Goal: Task Accomplishment & Management: Manage account settings

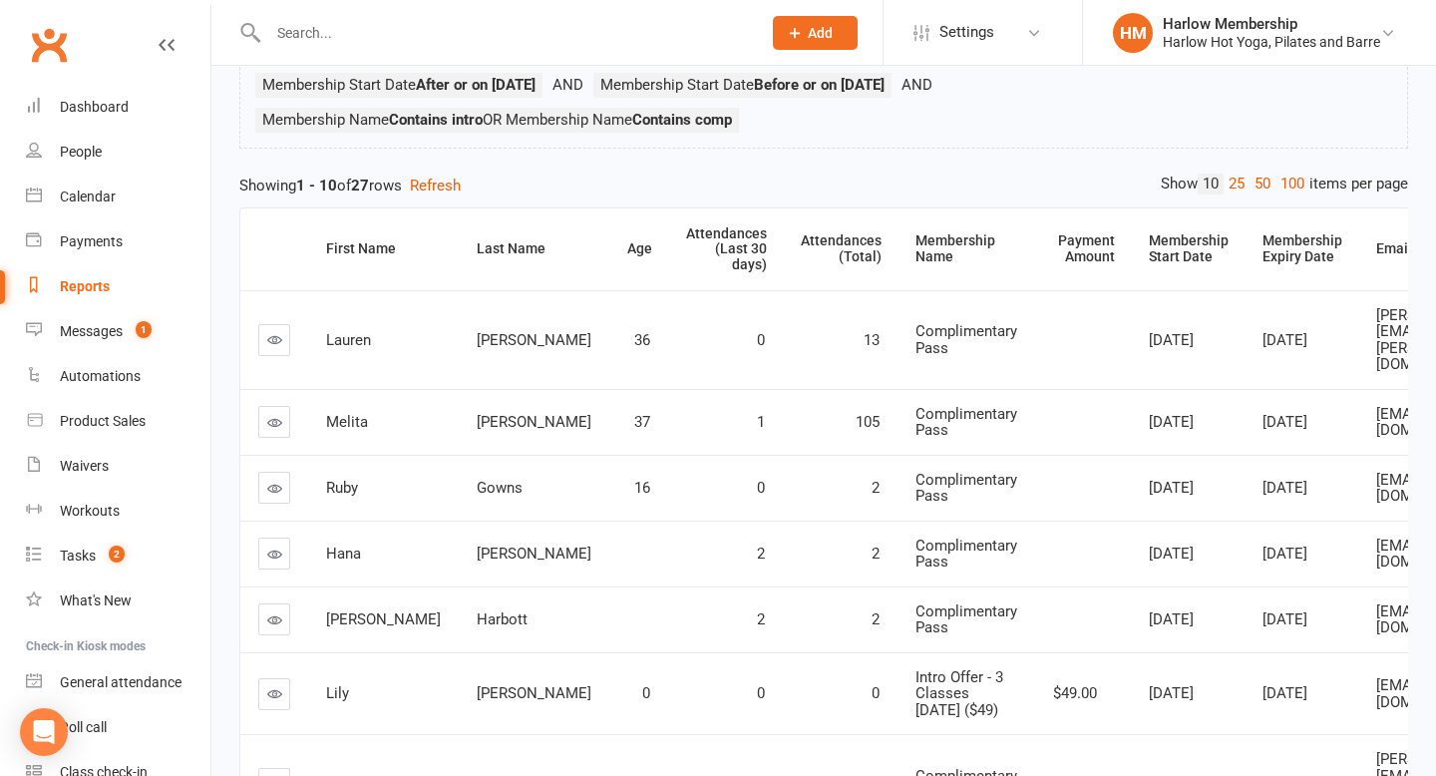
scroll to position [175, 0]
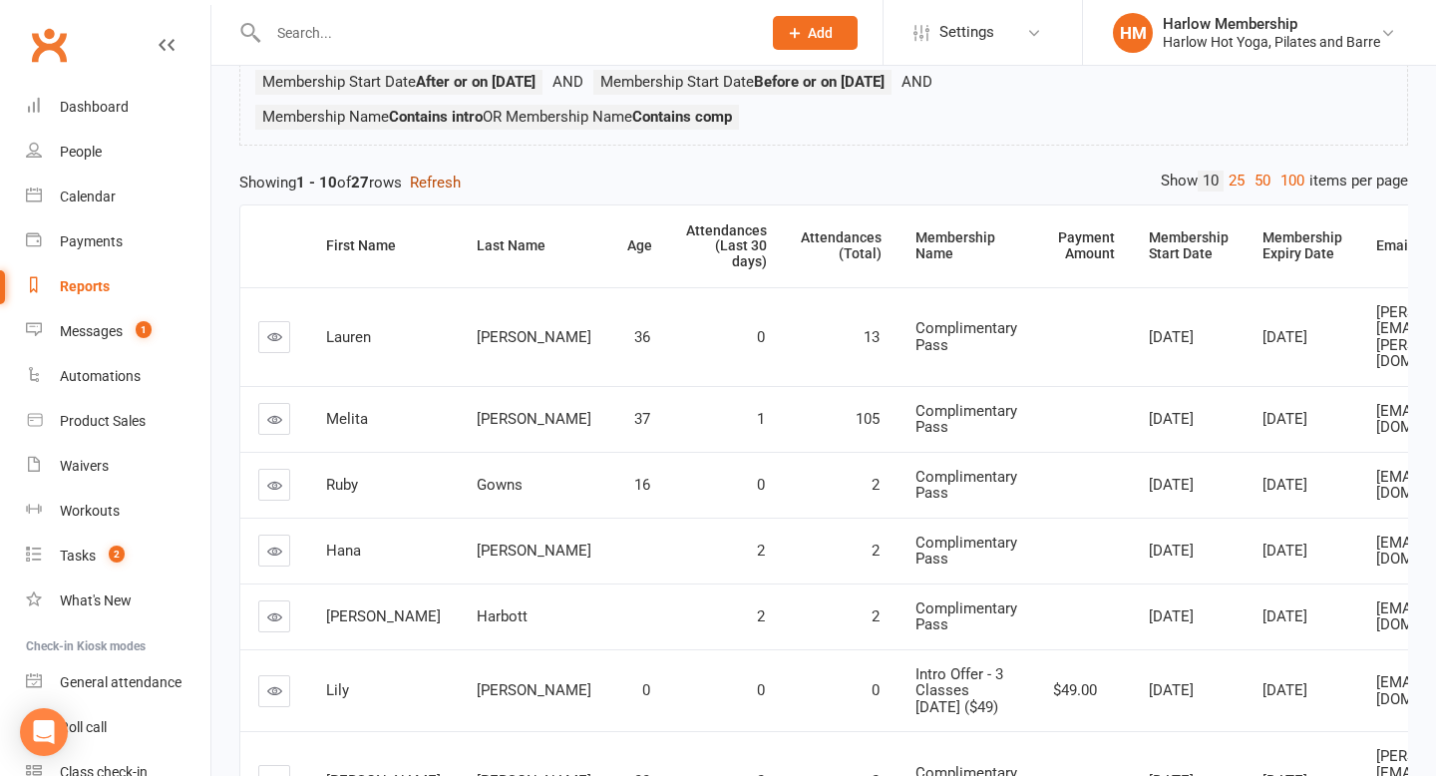
click at [449, 191] on button "Refresh" at bounding box center [435, 183] width 51 height 24
click at [477, 251] on div "Last Name" at bounding box center [535, 245] width 117 height 15
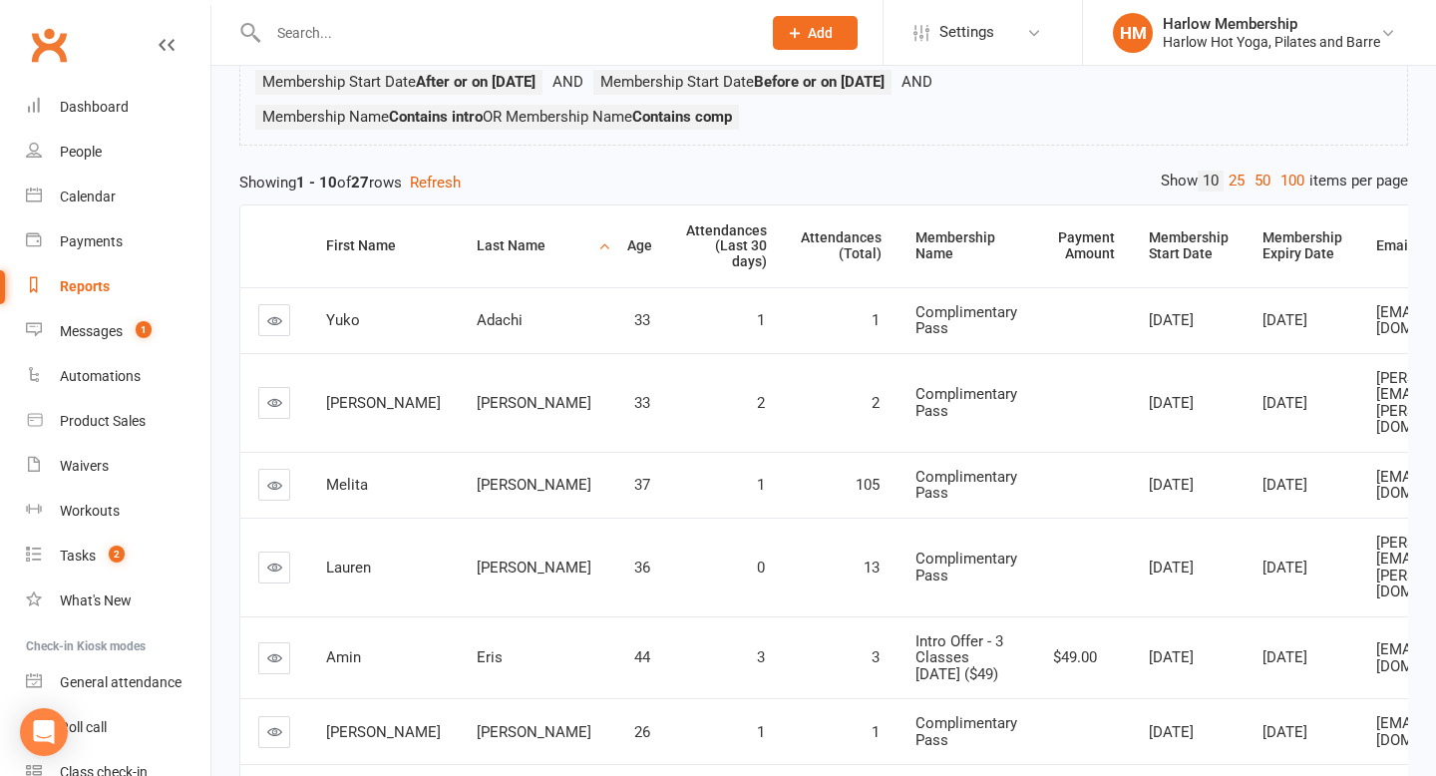
click at [477, 251] on div "Last Name" at bounding box center [535, 245] width 117 height 15
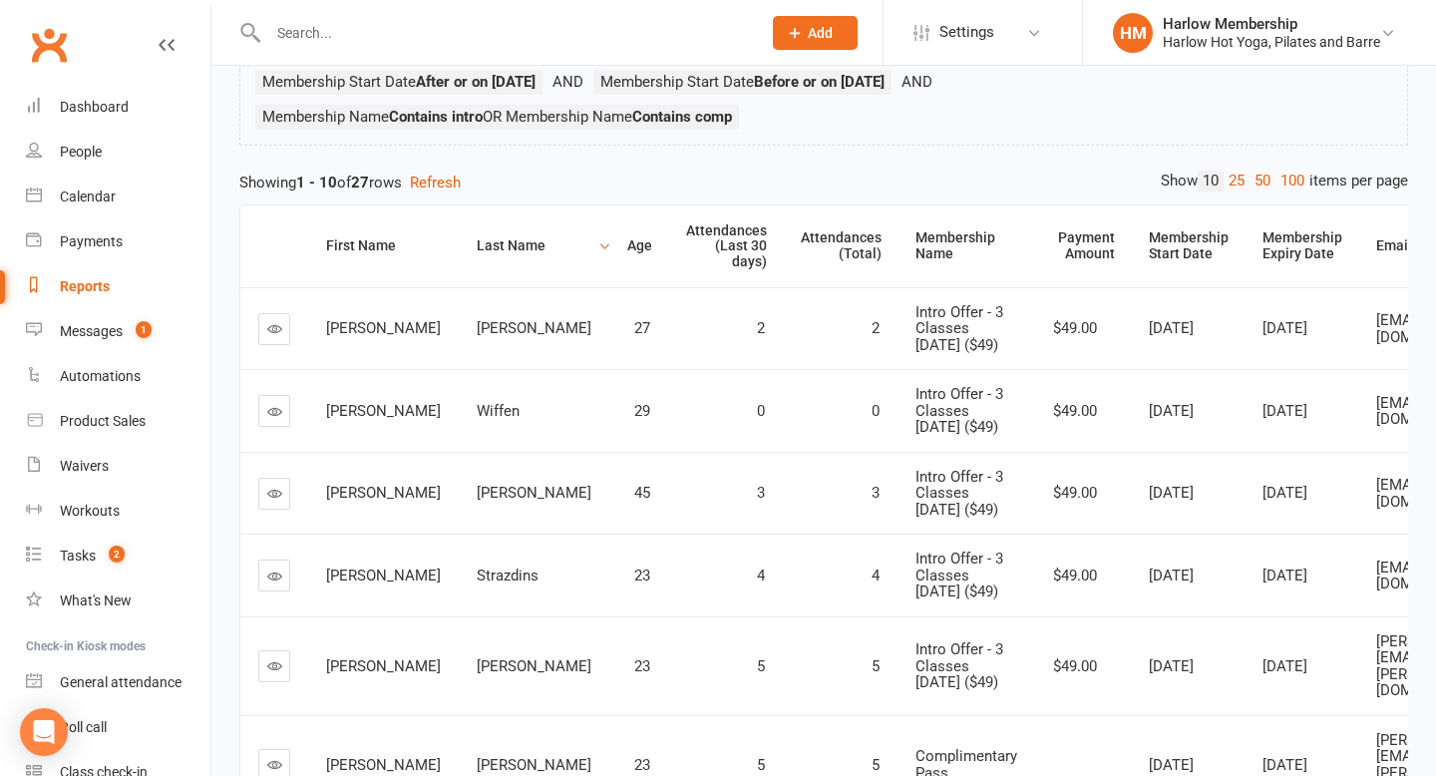
scroll to position [170, 0]
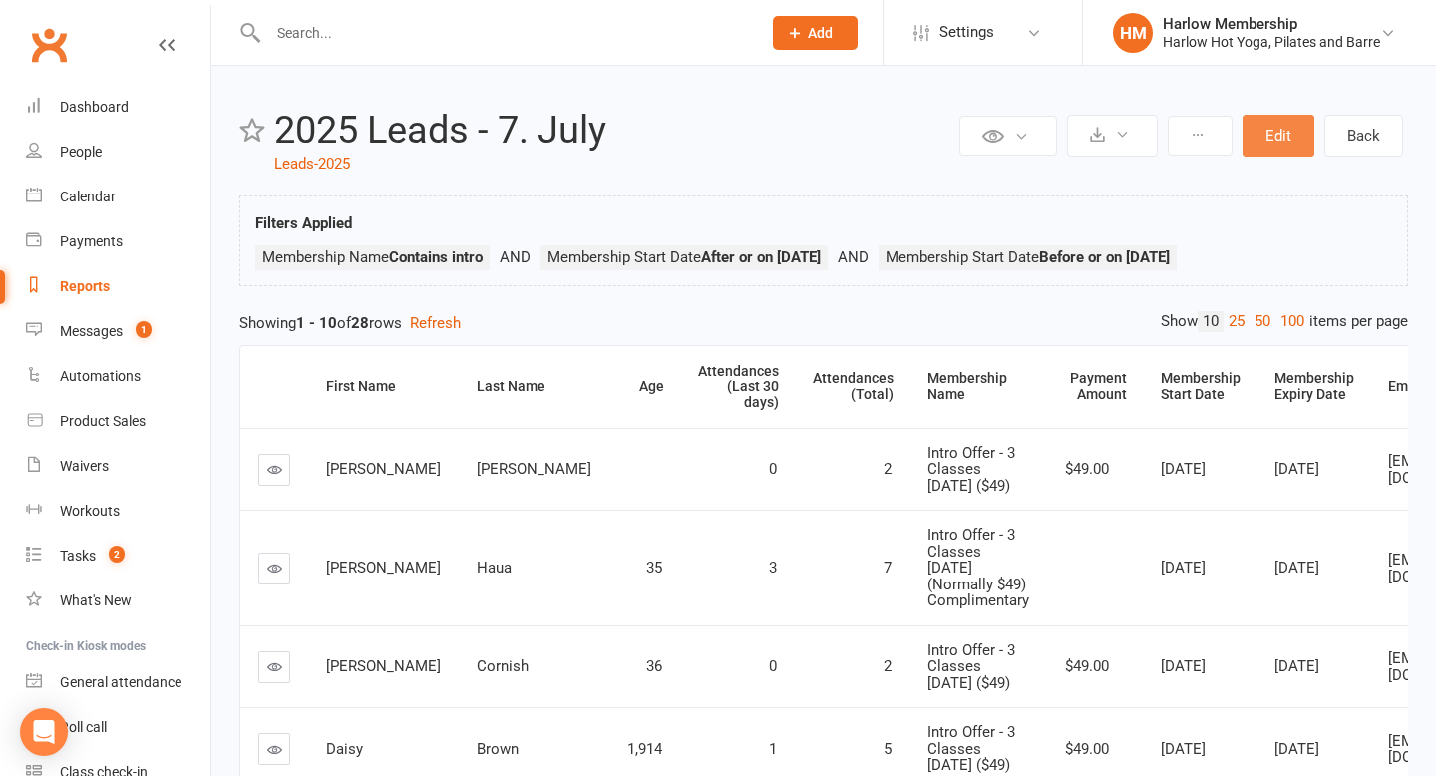
click at [1294, 150] on button "Edit" at bounding box center [1278, 136] width 72 height 42
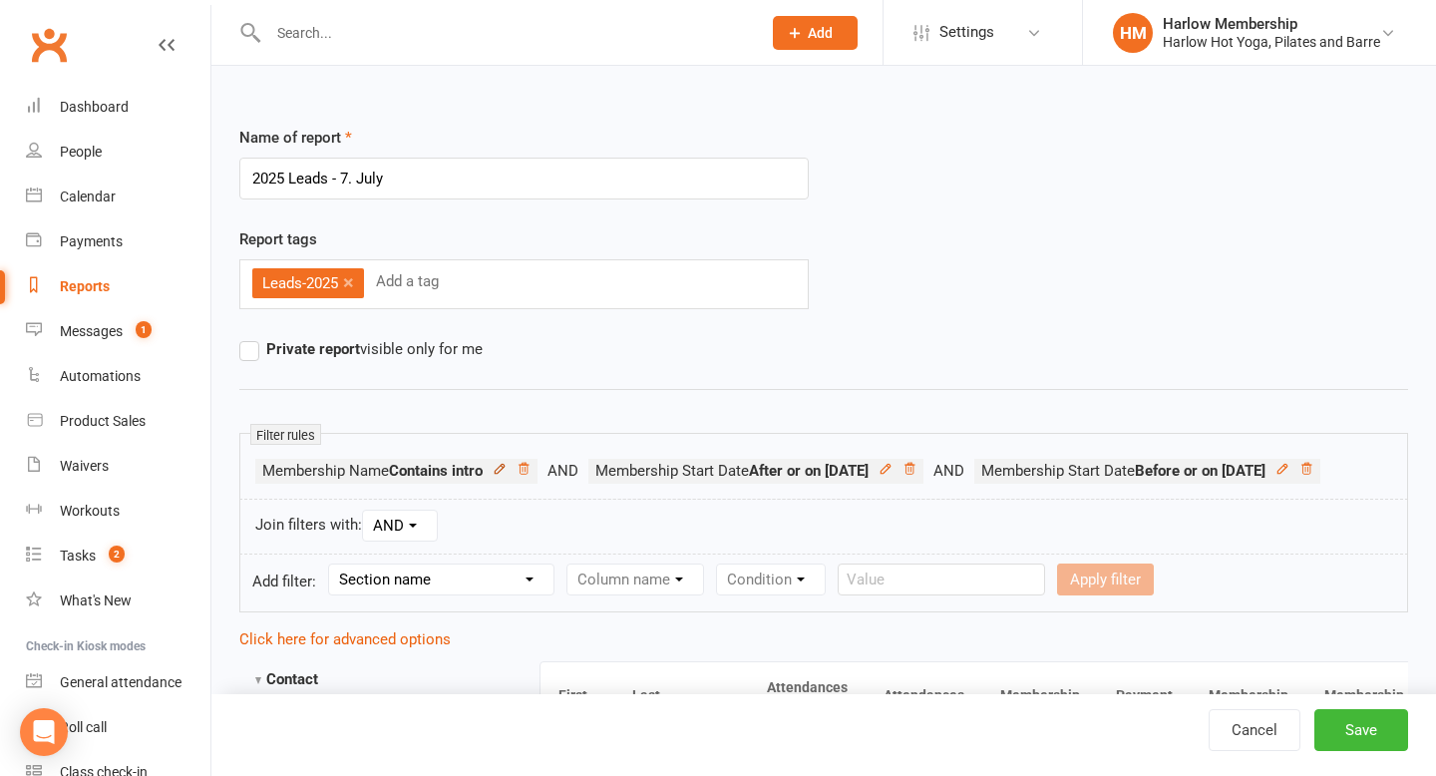
click at [503, 464] on icon at bounding box center [500, 469] width 14 height 14
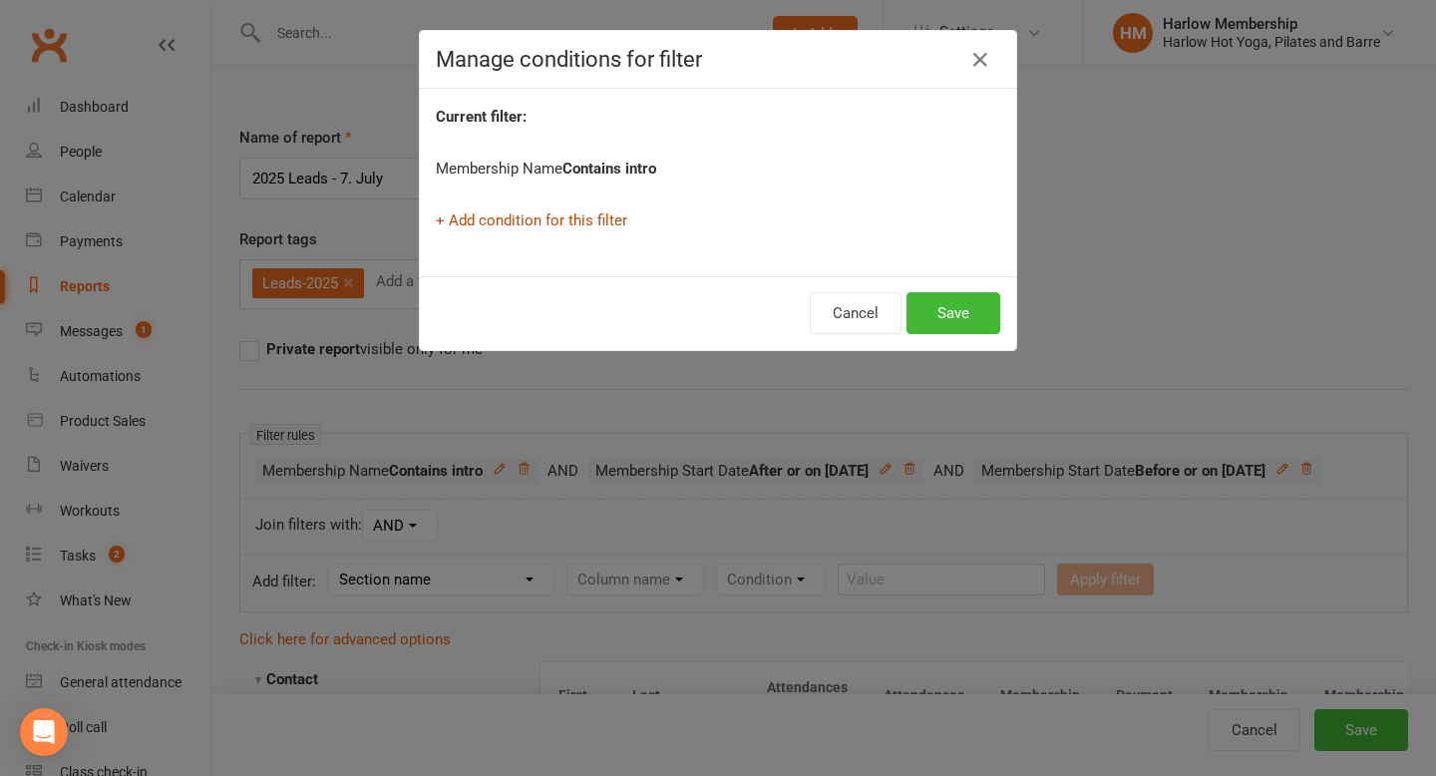
click at [523, 222] on link "+ Add condition for this filter" at bounding box center [531, 220] width 191 height 18
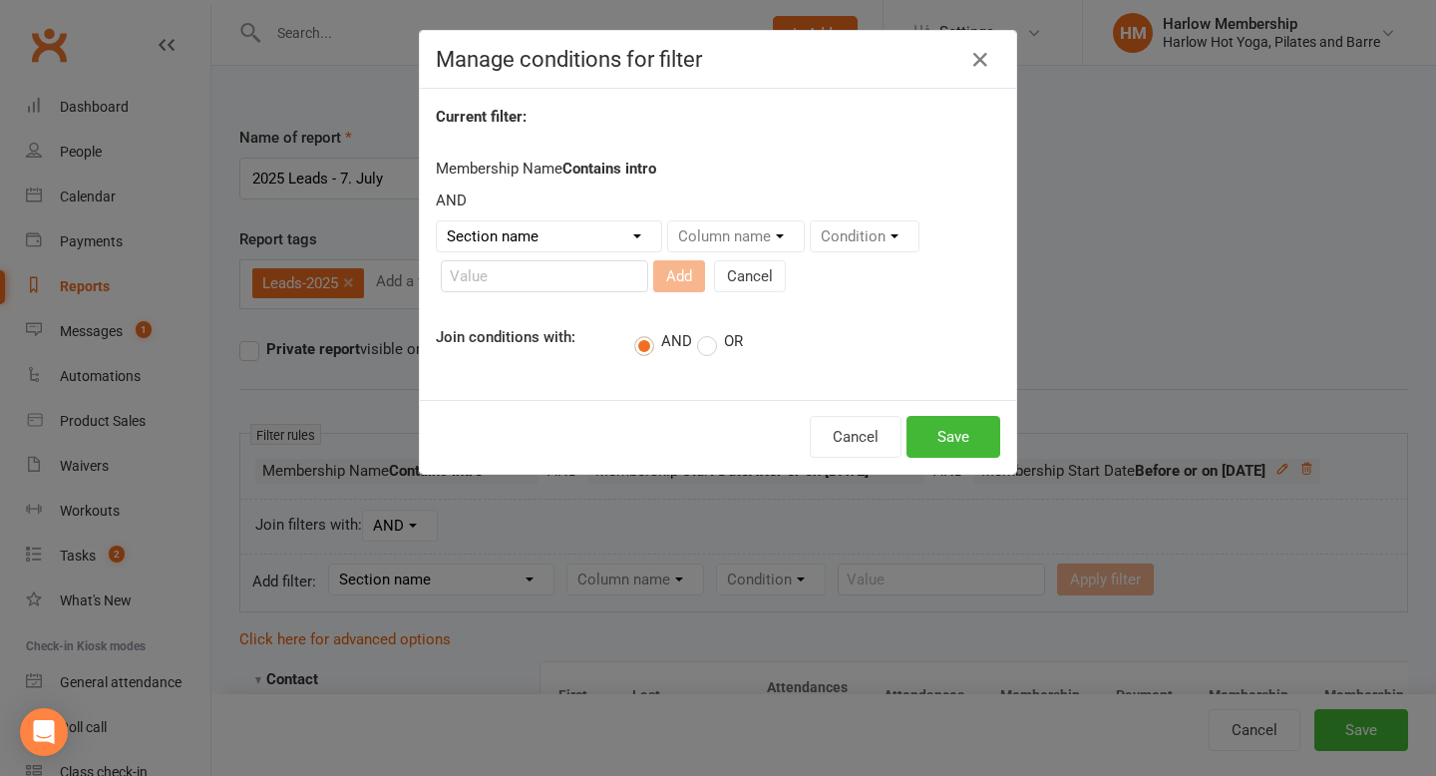
click at [704, 344] on label "OR" at bounding box center [720, 342] width 46 height 20
click at [704, 329] on input "OR" at bounding box center [703, 329] width 13 height 0
click at [549, 228] on select "Section name Contact Attendance Aggregate Payment Booking Waitlist Attendees Ca…" at bounding box center [549, 236] width 224 height 30
select select "10"
click at [437, 221] on select "Section name Contact Attendance Aggregate Payment Booking Waitlist Attendees Ca…" at bounding box center [549, 236] width 224 height 30
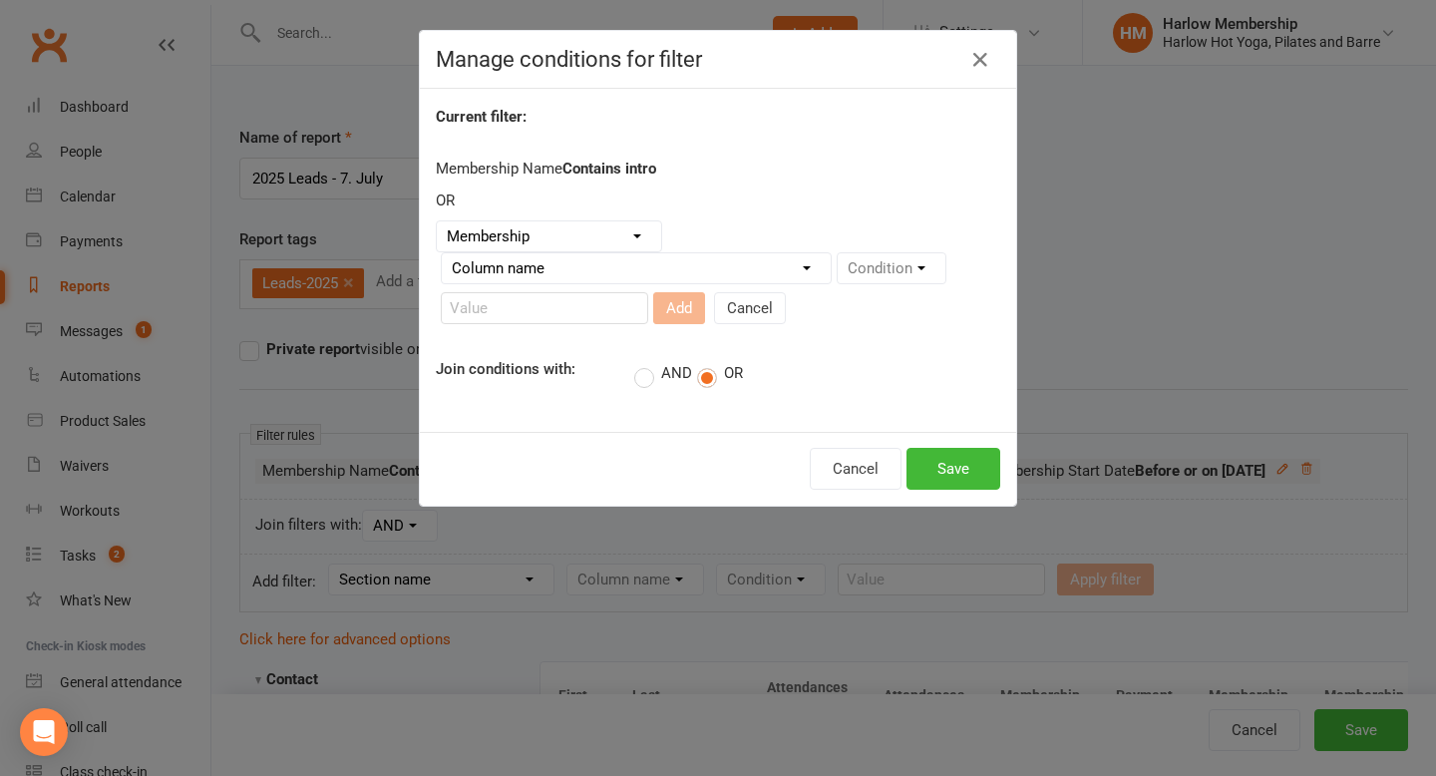
click at [744, 265] on select "Column name Membership ID Membership Name Membership Category Membership Start …" at bounding box center [636, 268] width 389 height 30
select select "1"
click at [442, 253] on select "Column name Membership ID Membership Name Membership Category Membership Start …" at bounding box center [636, 268] width 389 height 30
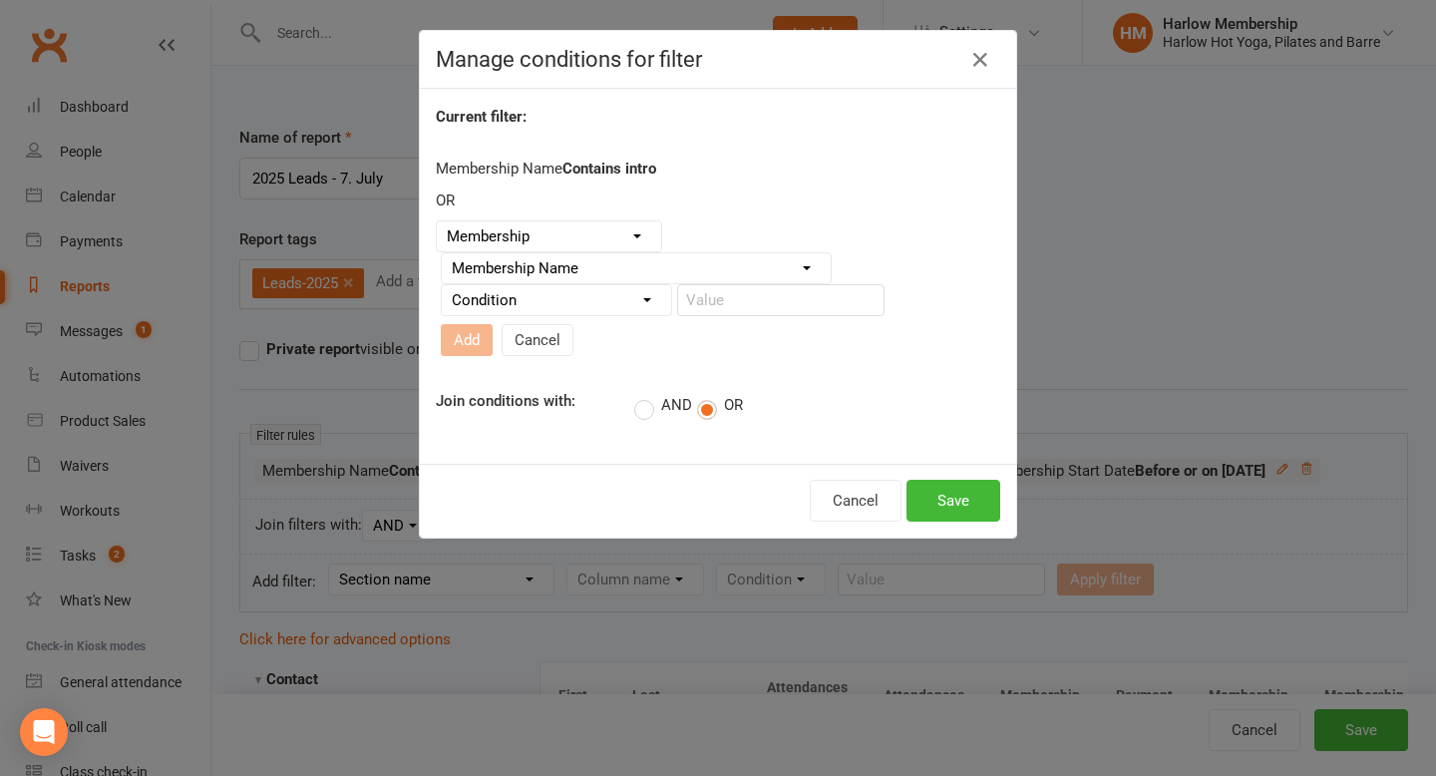
click at [590, 315] on select "Condition Equals Does not equal Contains Does not contain Is blank or does not …" at bounding box center [556, 300] width 229 height 30
select select "2"
click at [442, 293] on select "Condition Equals Does not equal Contains Does not contain Is blank or does not …" at bounding box center [556, 300] width 229 height 30
click at [703, 313] on input "text" at bounding box center [780, 300] width 207 height 32
type input "comp"
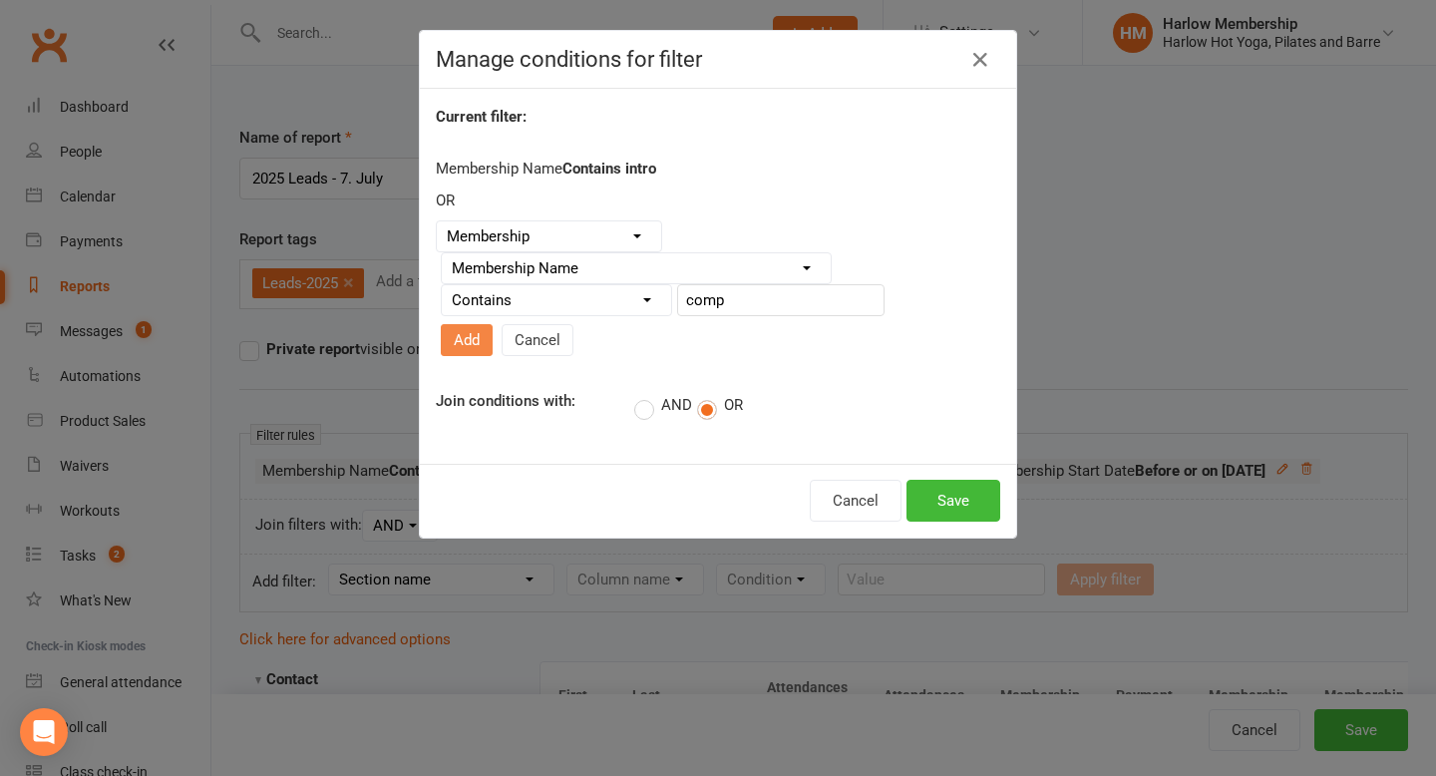
click at [493, 324] on button "Add" at bounding box center [467, 340] width 52 height 32
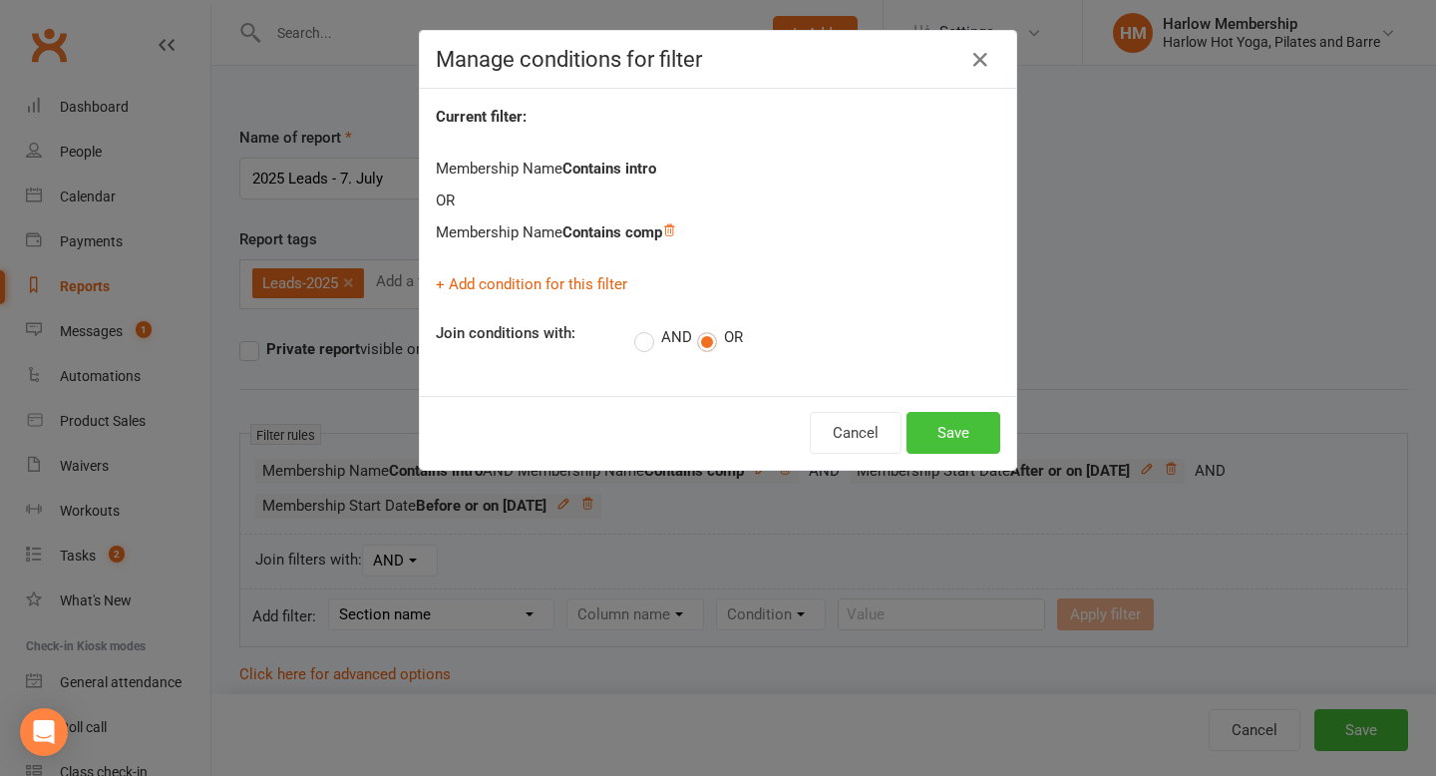
click at [949, 433] on button "Save" at bounding box center [953, 433] width 94 height 42
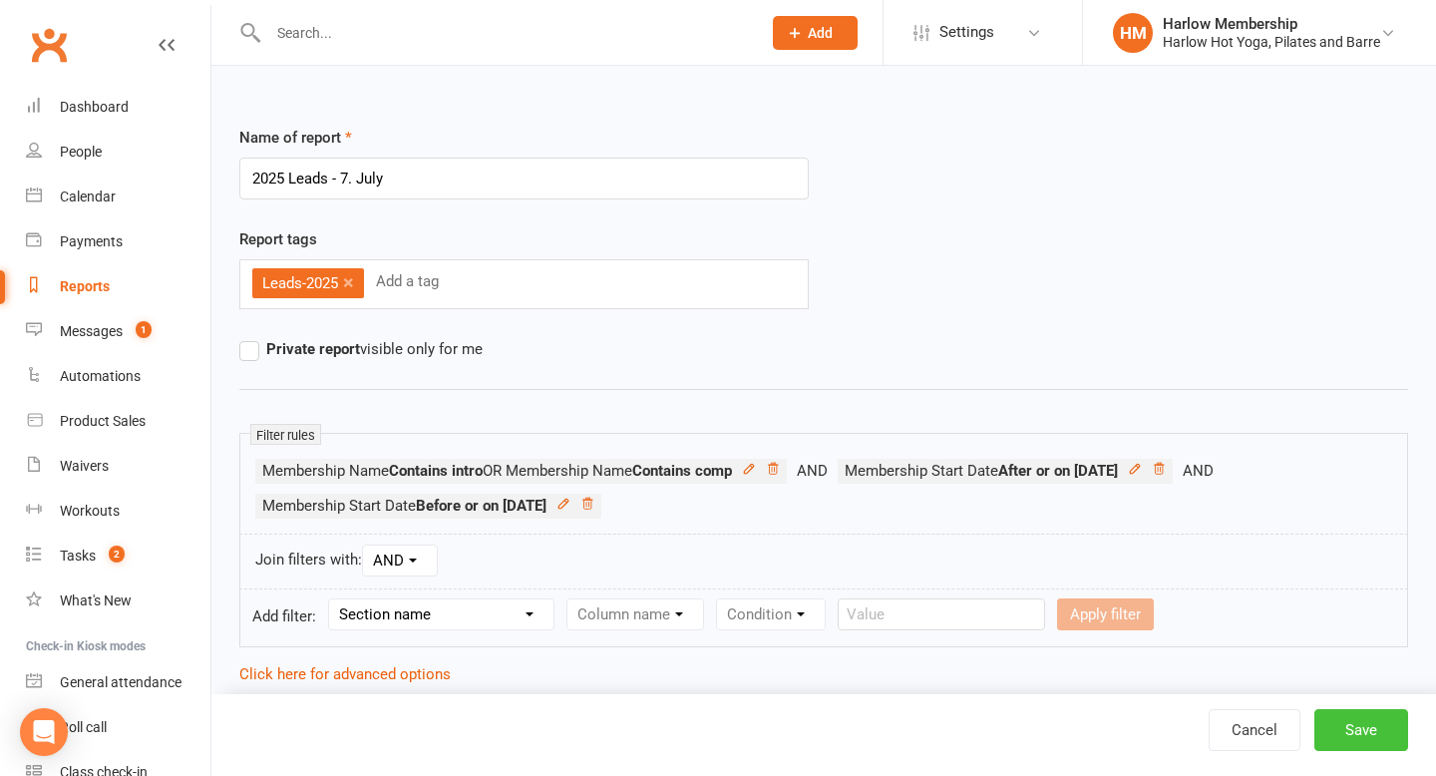
click at [1357, 742] on button "Save" at bounding box center [1361, 730] width 94 height 42
